Goal: Obtain resource: Obtain resource

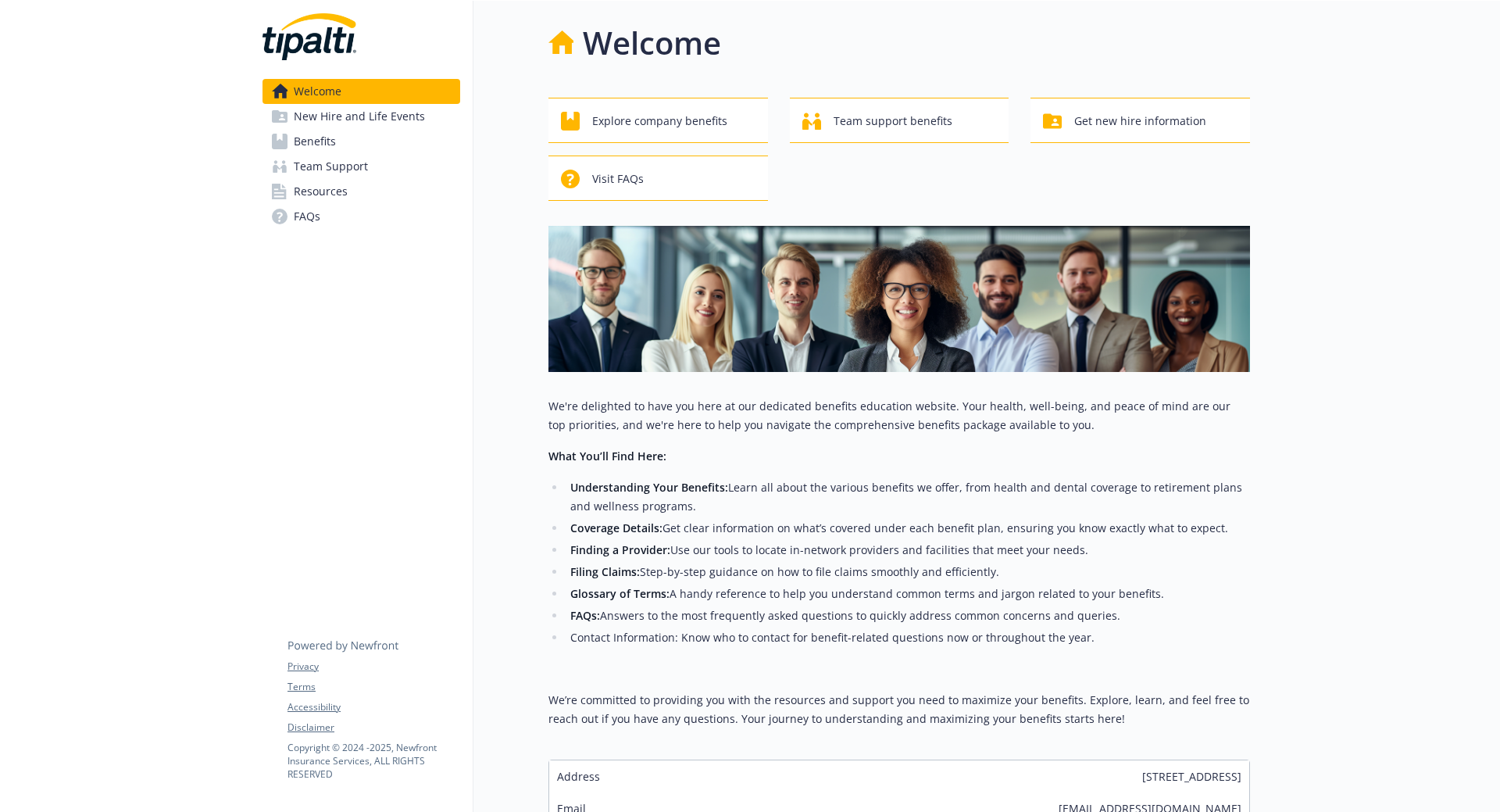
click at [372, 147] on link "Benefits" at bounding box center [361, 141] width 197 height 25
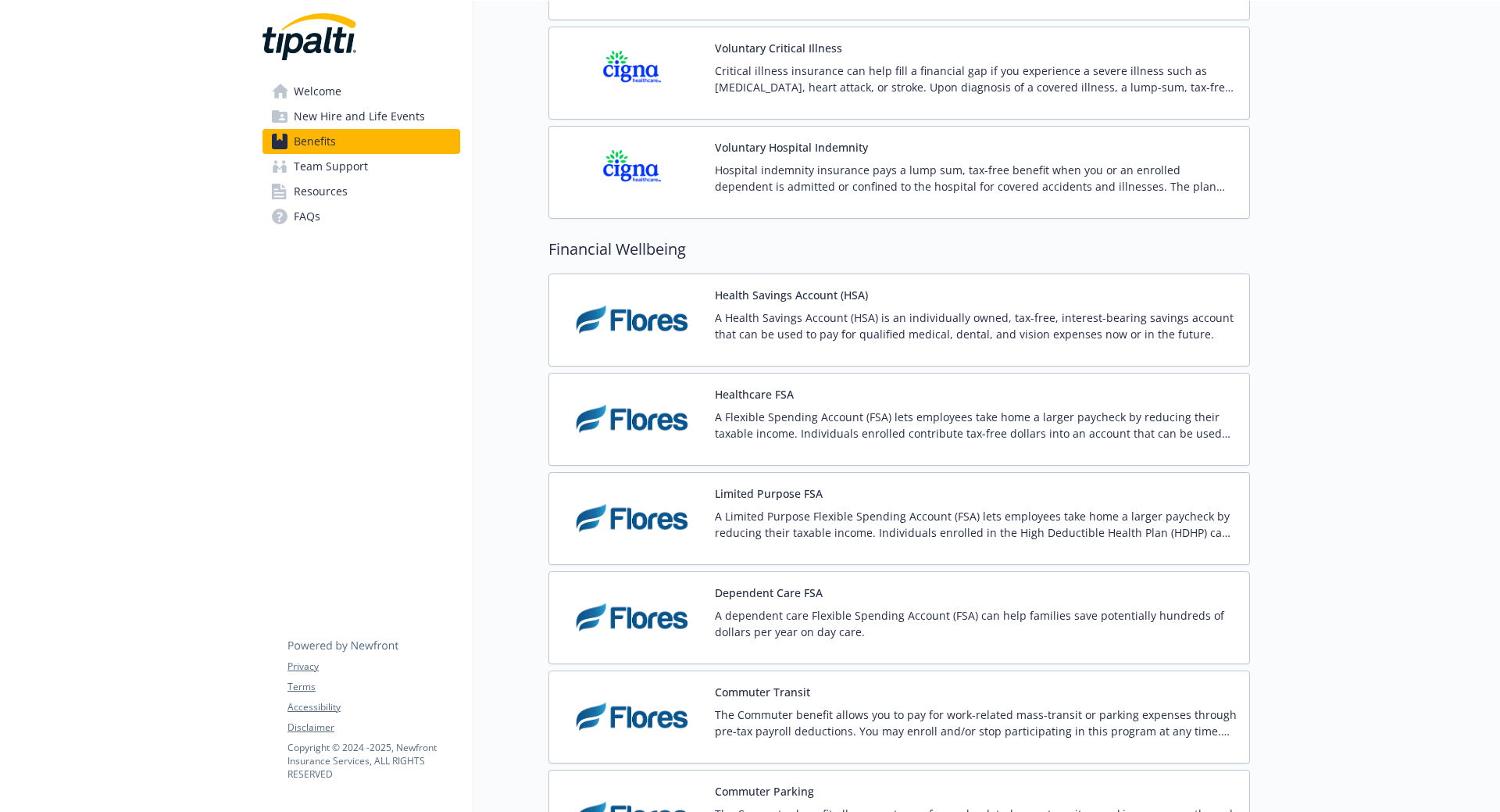
scroll to position [1954, 0]
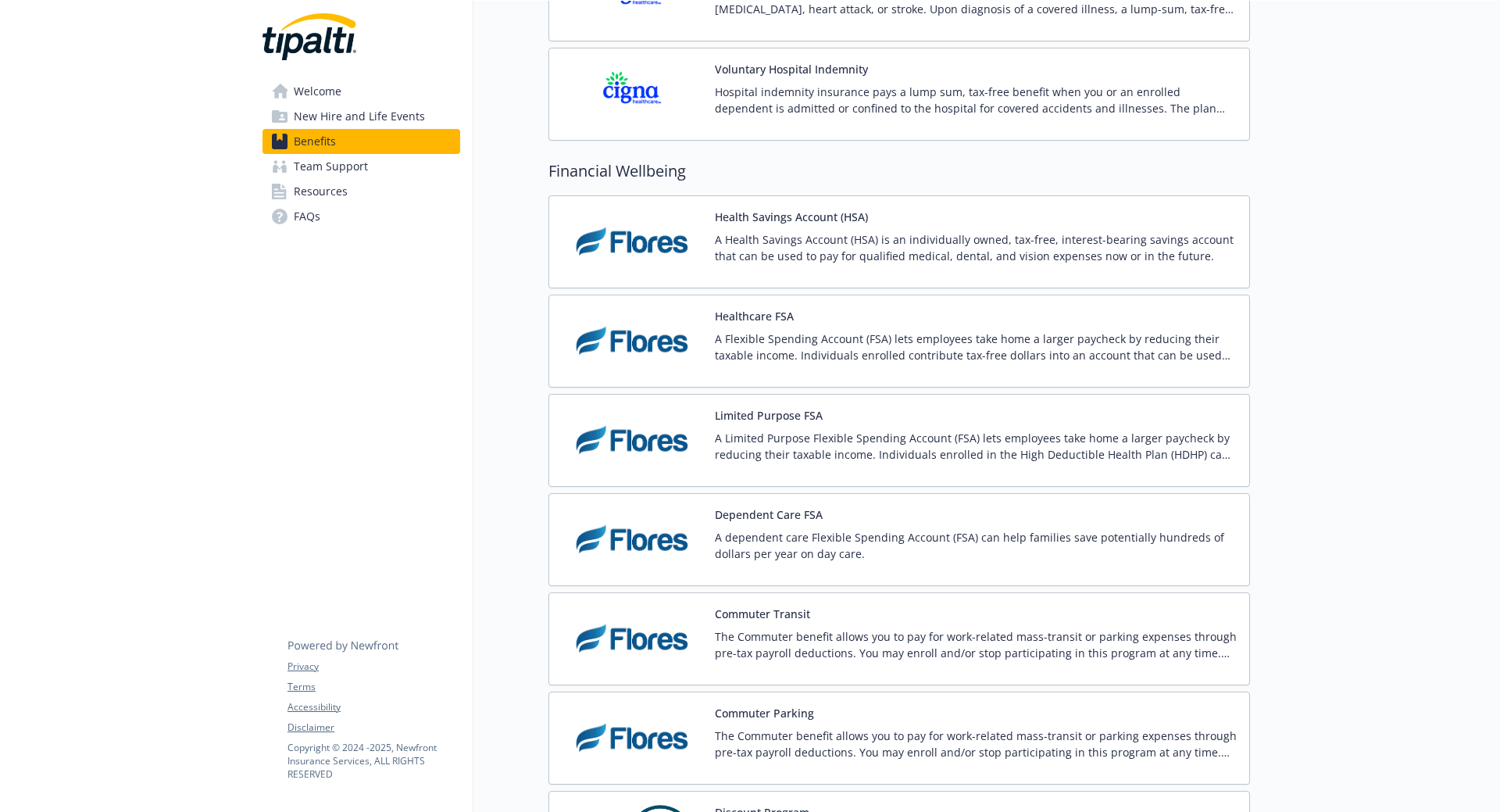
click at [841, 240] on p "A Health Savings Account (HSA) is an individually owned, tax-free, interest-bea…" at bounding box center [976, 248] width 522 height 32
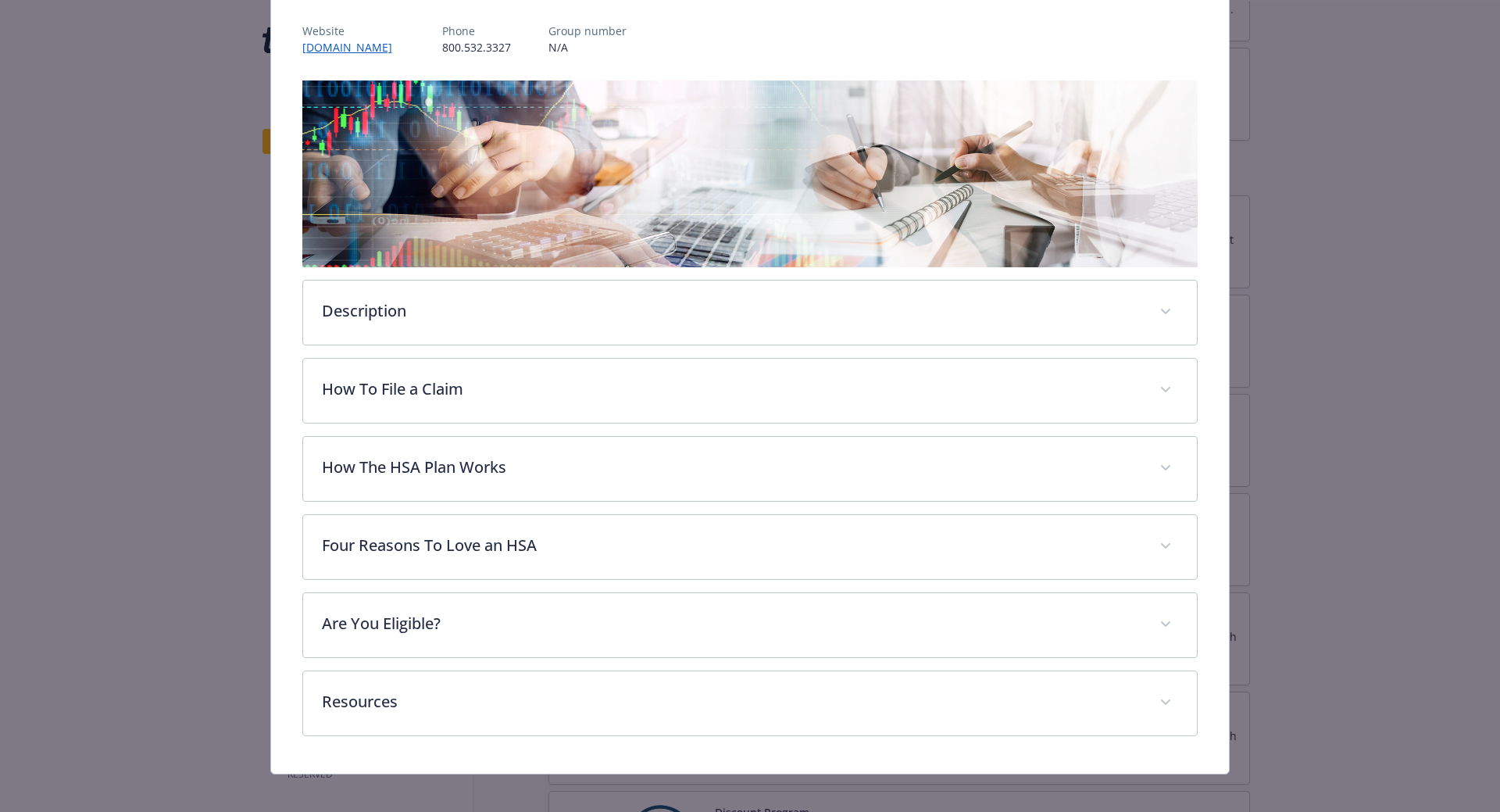
scroll to position [194, 0]
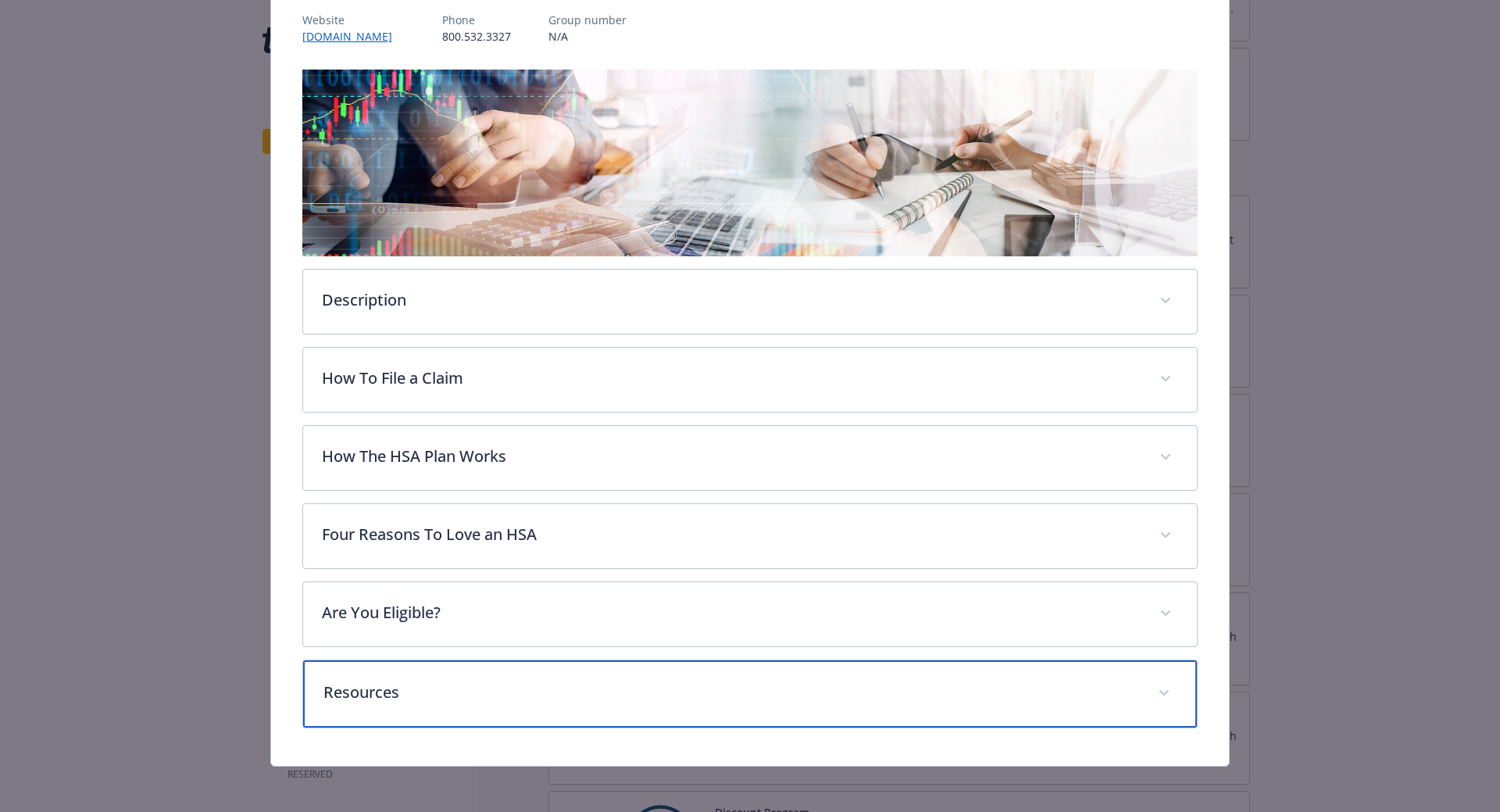
click at [521, 691] on p "Resources" at bounding box center [732, 691] width 816 height 23
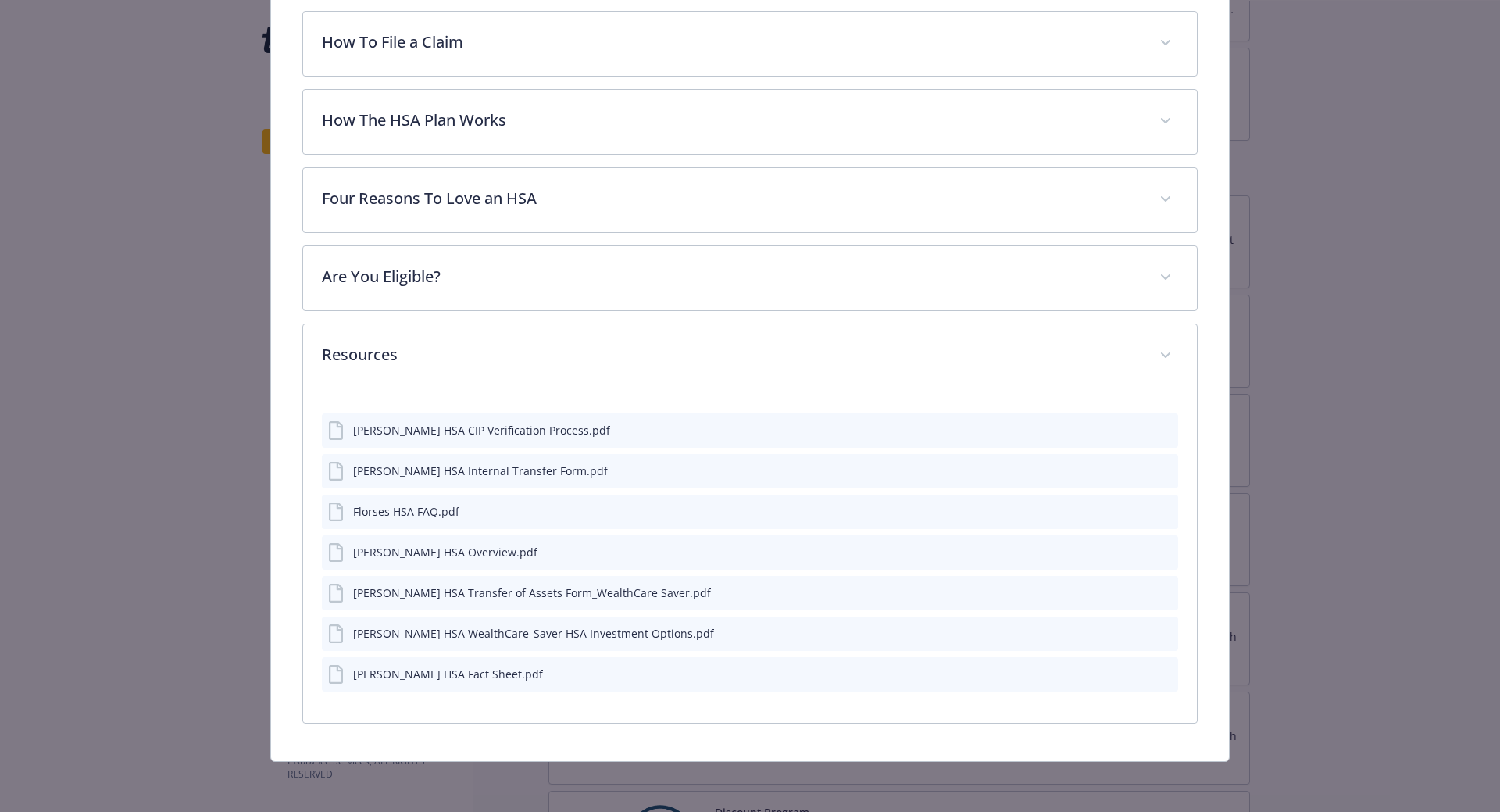
scroll to position [528, 0]
click at [1156, 591] on icon "preview file" at bounding box center [1163, 593] width 14 height 11
